Goal: Transaction & Acquisition: Purchase product/service

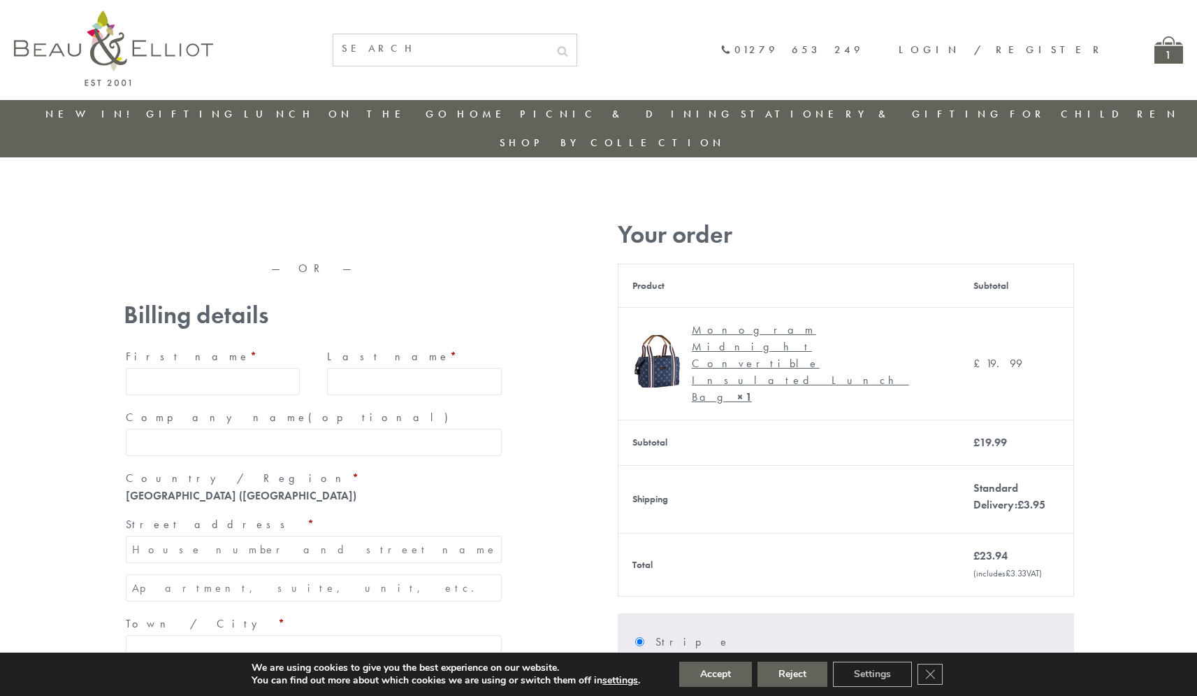
type input "[EMAIL_ADDRESS][DOMAIN_NAME]"
type input "[PERSON_NAME]"
type input "23, [GEOGRAPHIC_DATA], [GEOGRAPHIC_DATA]"
type input "[GEOGRAPHIC_DATA]"
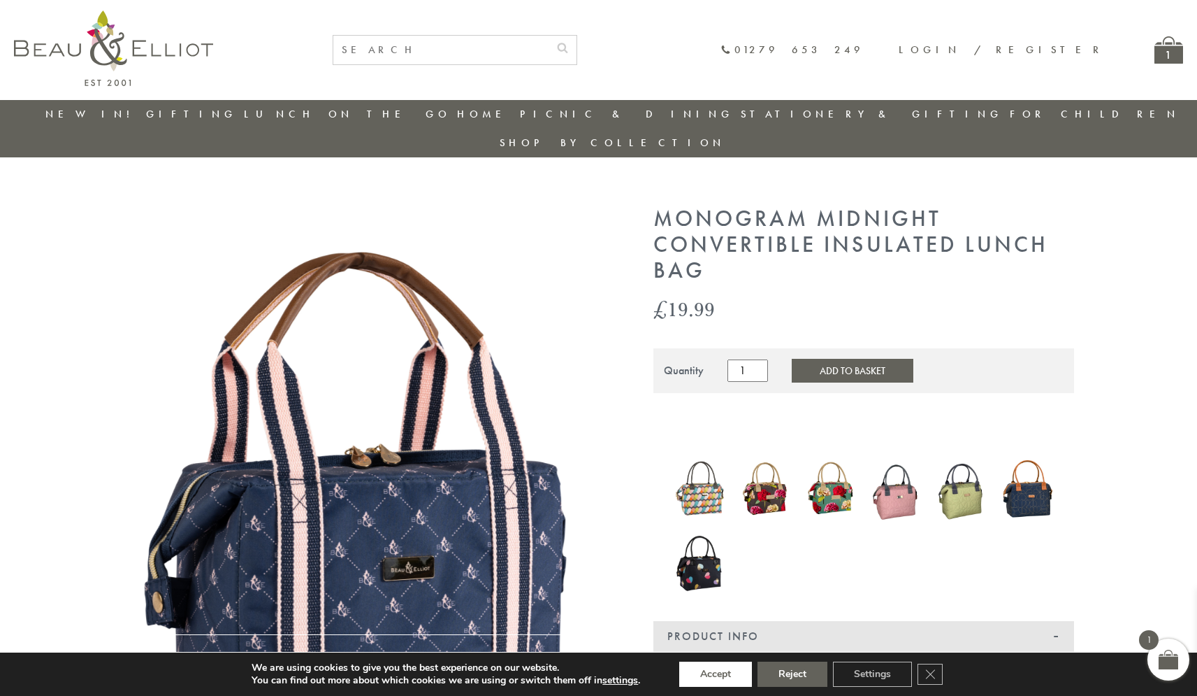
click at [716, 674] on button "Accept" at bounding box center [715, 673] width 73 height 25
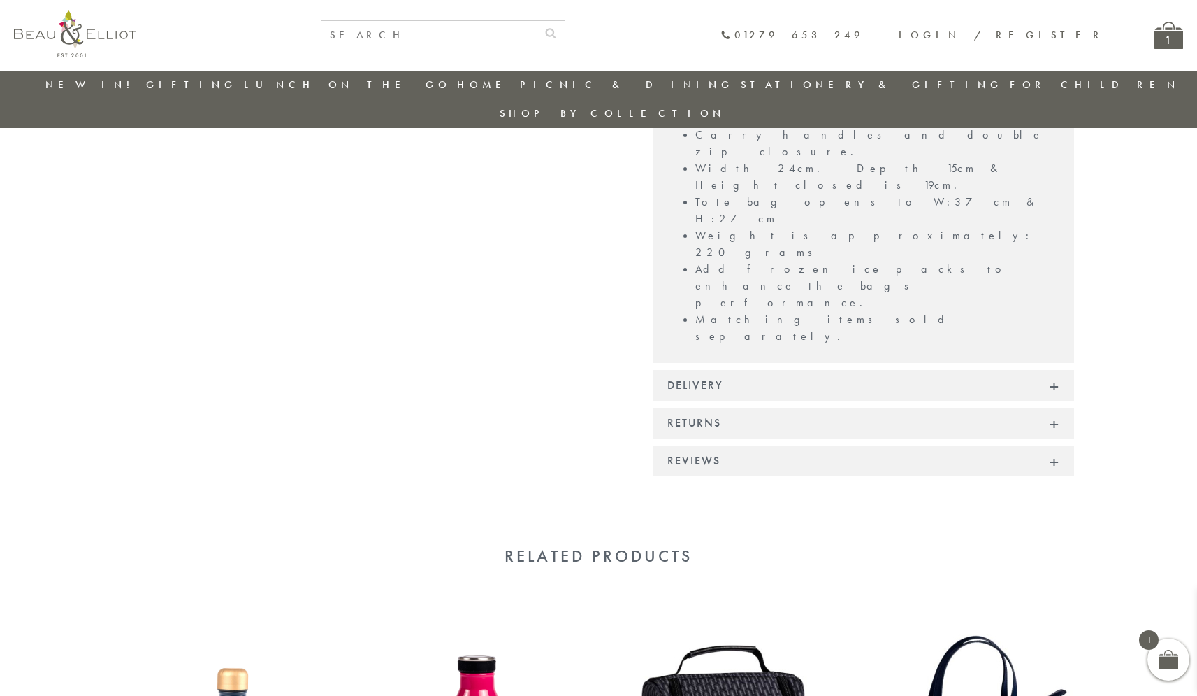
scroll to position [1068, 0]
